Goal: Information Seeking & Learning: Find specific fact

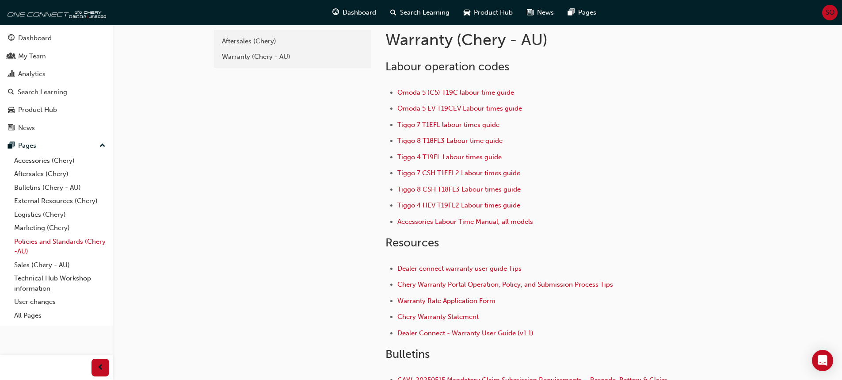
scroll to position [44, 0]
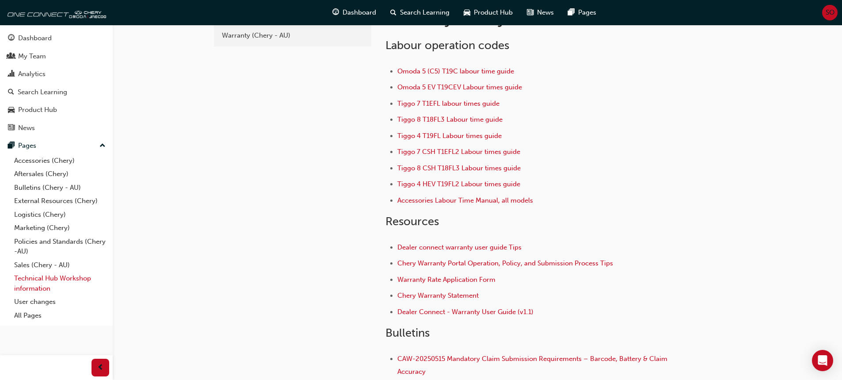
click at [42, 277] on link "Technical Hub Workshop information" at bounding box center [60, 282] width 99 height 23
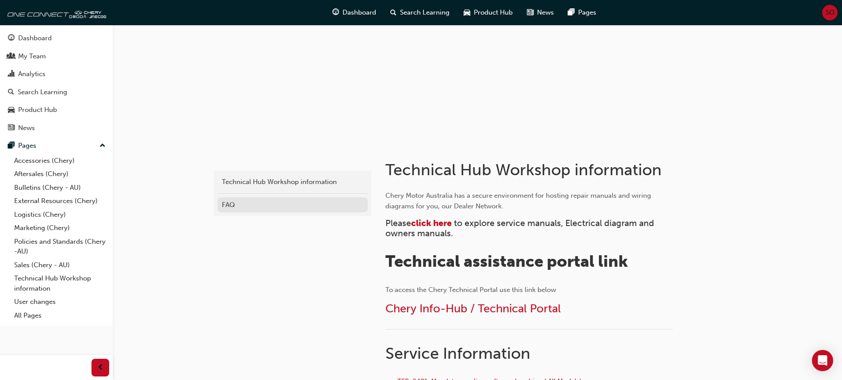
scroll to position [38, 0]
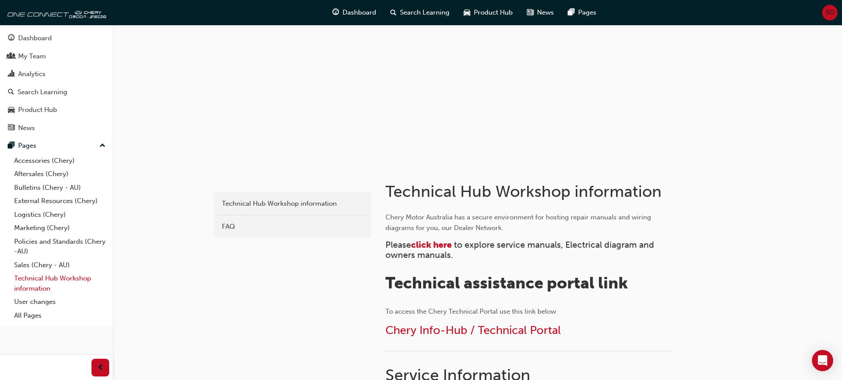
click at [33, 286] on link "Technical Hub Workshop information" at bounding box center [60, 282] width 99 height 23
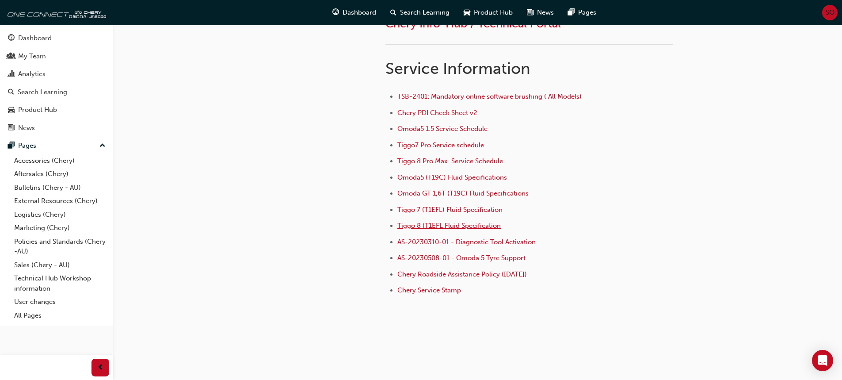
scroll to position [347, 0]
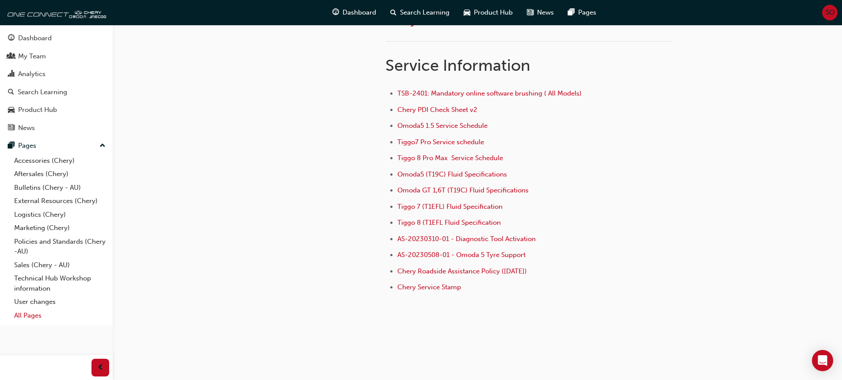
click at [29, 313] on link "All Pages" at bounding box center [60, 315] width 99 height 14
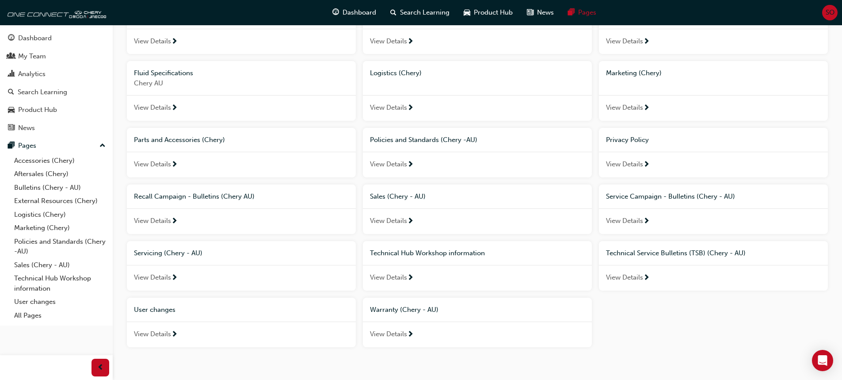
scroll to position [185, 0]
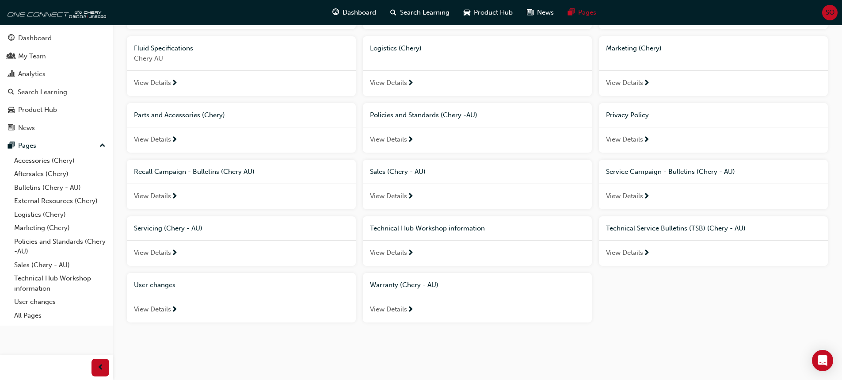
click at [653, 227] on span "Technical Service Bulletins (TSB) (Chery - AU)" at bounding box center [676, 228] width 140 height 8
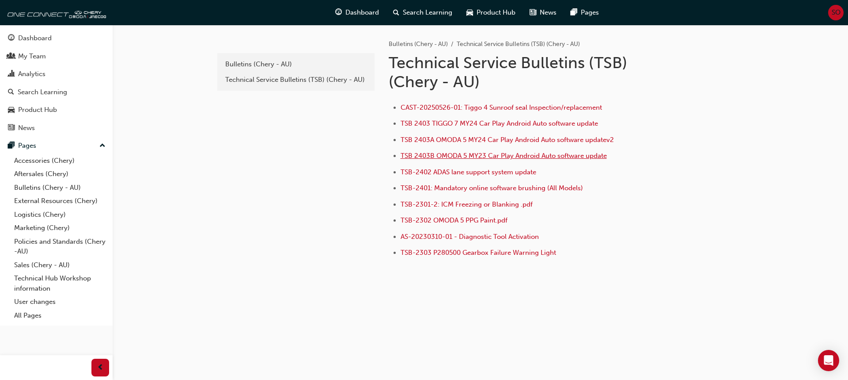
click at [498, 156] on span "TSB 2403B OMODA 5 MY23 Car Play Android Auto software update" at bounding box center [504, 156] width 206 height 8
